Goal: Check status: Check status

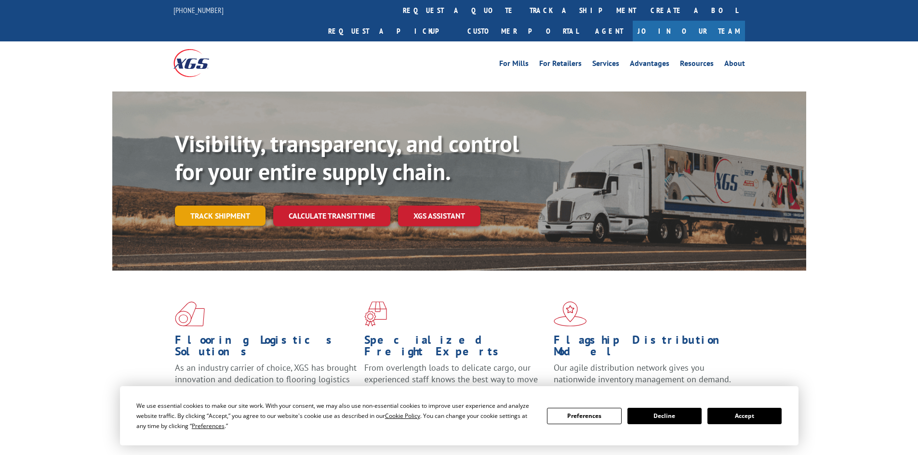
click at [244, 206] on link "Track shipment" at bounding box center [220, 216] width 91 height 20
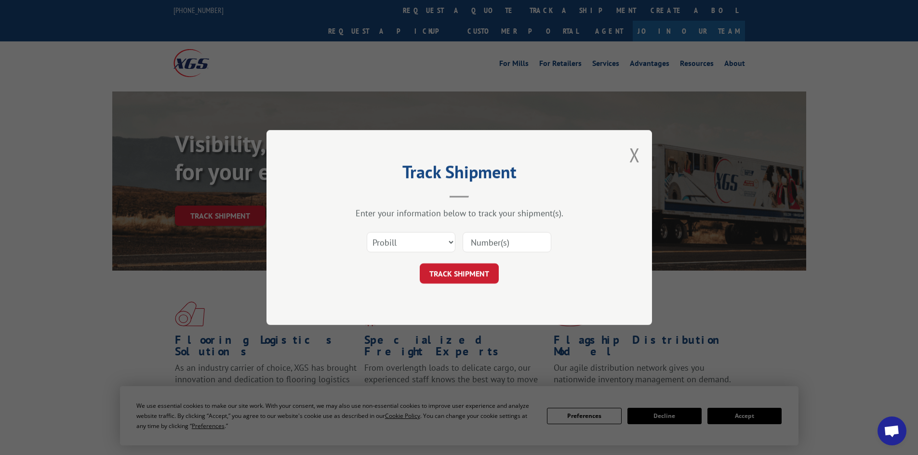
click at [494, 240] on input at bounding box center [506, 242] width 89 height 20
paste input "17674460"
type input "17674460"
click at [466, 275] on button "TRACK SHIPMENT" at bounding box center [459, 274] width 79 height 20
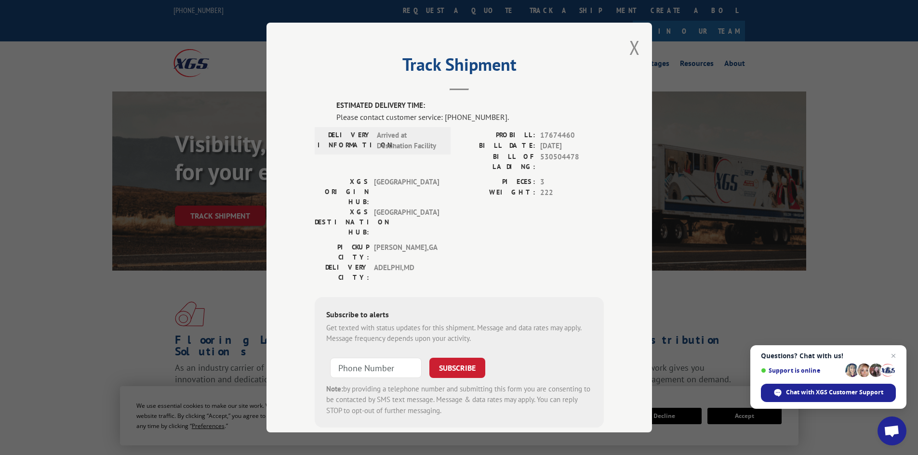
click at [131, 353] on div "Track Shipment ESTIMATED DELIVERY TIME: Please contact customer service: (844) …" at bounding box center [459, 227] width 918 height 455
click at [637, 48] on div "Track Shipment ESTIMATED DELIVERY TIME: Please contact customer service: (844) …" at bounding box center [458, 228] width 385 height 410
click at [633, 48] on button "Close modal" at bounding box center [634, 48] width 11 height 26
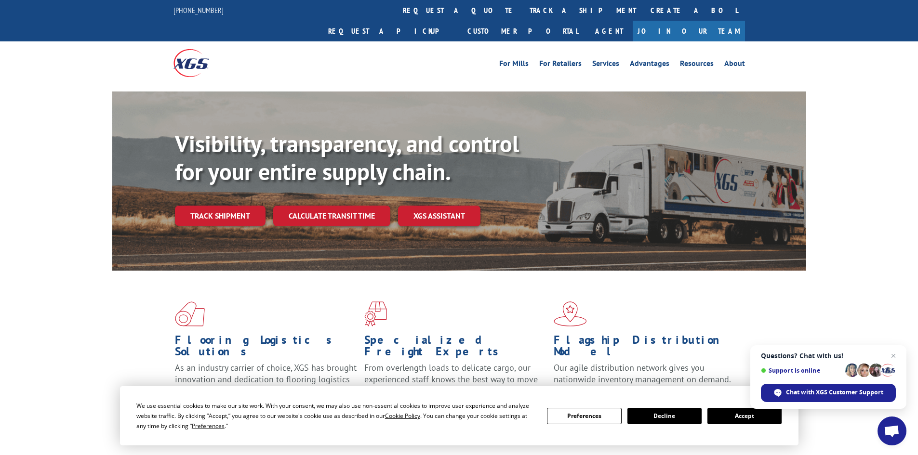
click at [734, 417] on button "Accept" at bounding box center [744, 416] width 74 height 16
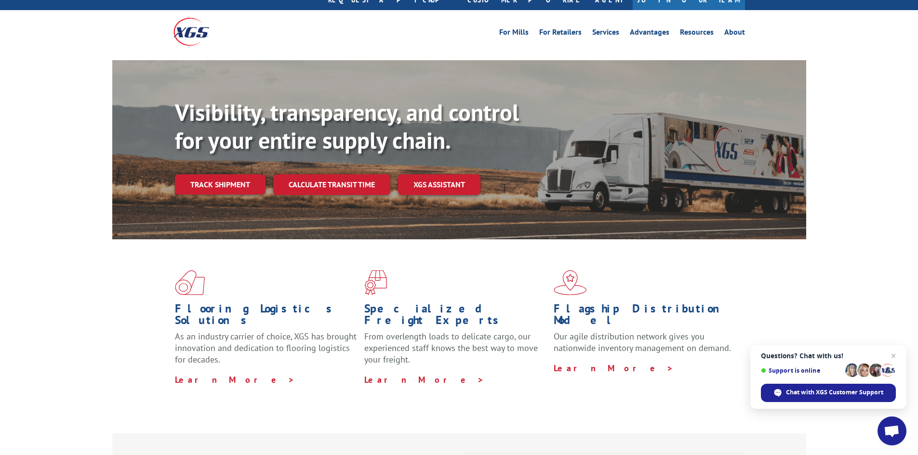
scroll to position [48, 0]
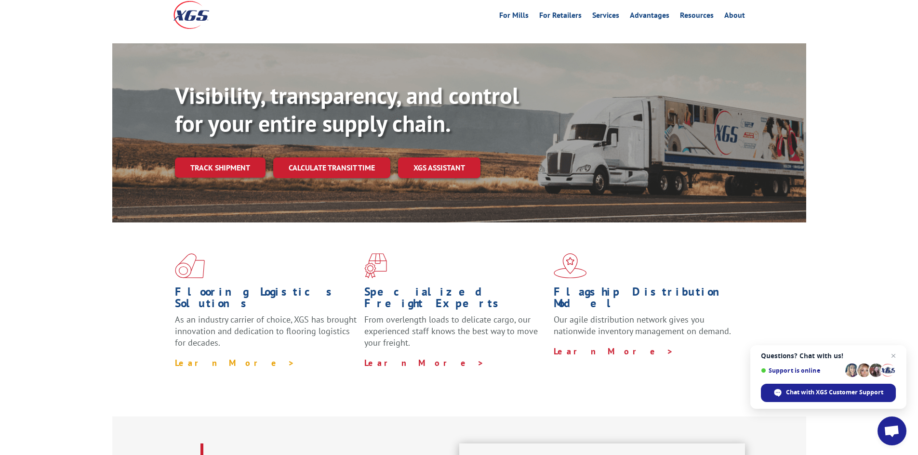
click at [219, 357] on link "Learn More >" at bounding box center [235, 362] width 120 height 11
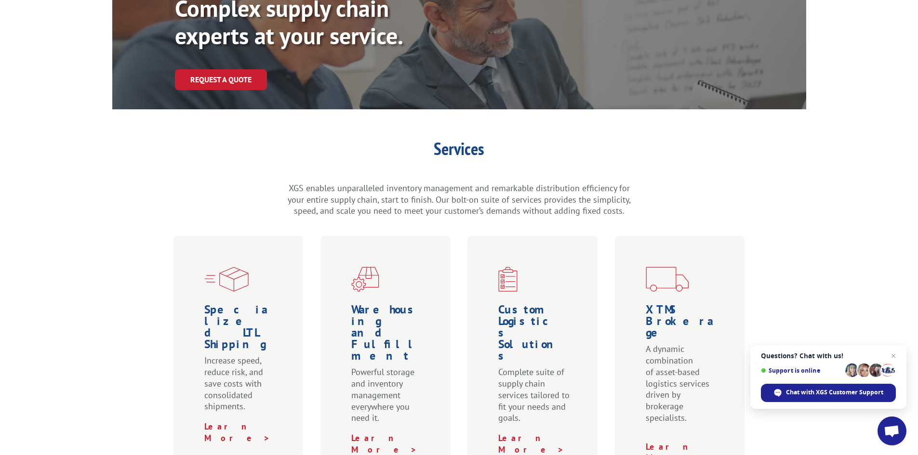
scroll to position [145, 0]
